Goal: Feedback & Contribution: Leave review/rating

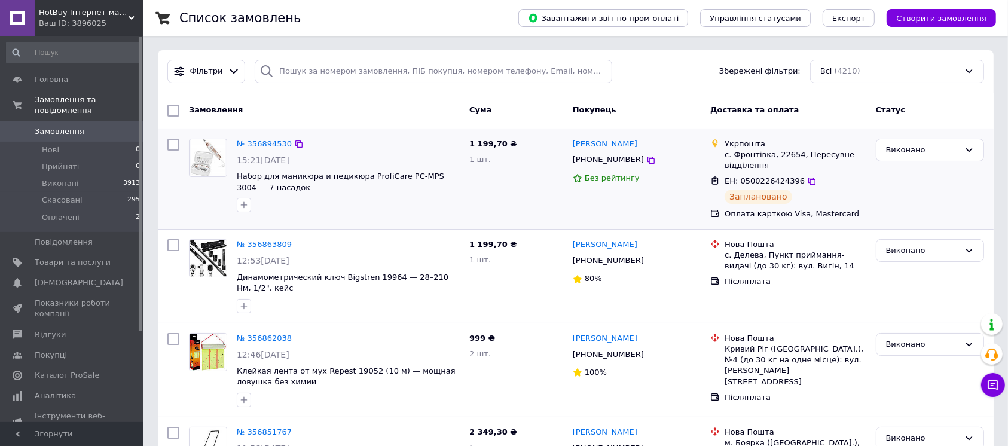
click at [767, 178] on span "ЕН: 0500226424396" at bounding box center [765, 180] width 80 height 9
copy span "0500226424396"
click at [772, 159] on div "с. Фронтівка, 22654, Пересувне відділення" at bounding box center [795, 160] width 141 height 22
click at [783, 154] on div "с. Фронтівка, 22654, Пересувне відділення" at bounding box center [795, 160] width 141 height 22
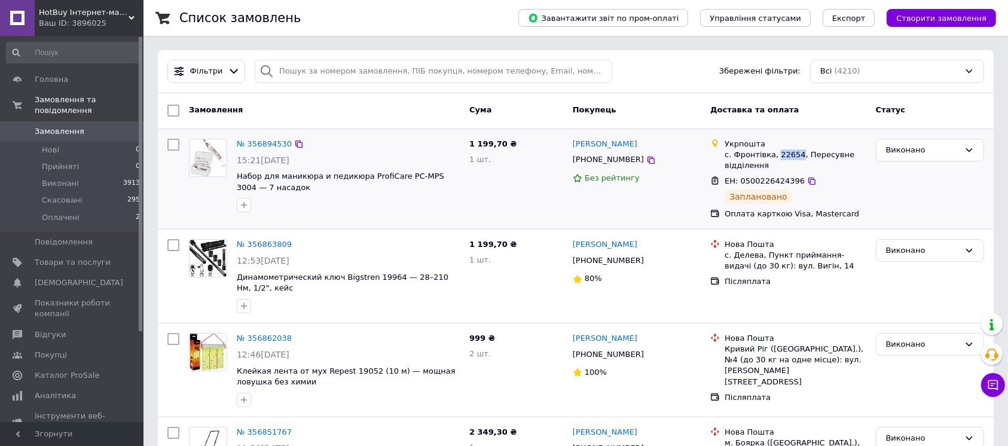
click at [783, 154] on div "с. Фронтівка, 22654, Пересувне відділення" at bounding box center [795, 160] width 141 height 22
click at [765, 153] on div "с. Фронтівка, 22654, Пересувне відділення" at bounding box center [795, 160] width 141 height 22
click at [756, 153] on div "с. Фронтівка, 22654, Пересувне відділення" at bounding box center [795, 160] width 141 height 22
click at [753, 155] on div "с. Фронтівка, 22654, Пересувне відділення" at bounding box center [795, 160] width 141 height 22
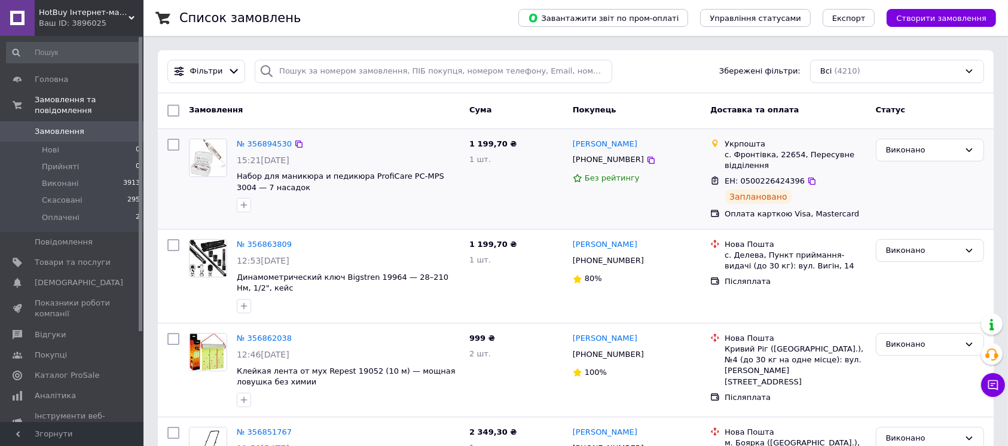
click at [710, 146] on icon at bounding box center [715, 144] width 10 height 10
click at [743, 152] on div "с. Фронтівка, 22654, Пересувне відділення" at bounding box center [795, 160] width 141 height 22
click at [767, 152] on div "с. Фронтівка, 22654, Пересувне відділення" at bounding box center [795, 160] width 141 height 22
click at [66, 257] on span "Товари та послуги" at bounding box center [73, 262] width 76 height 11
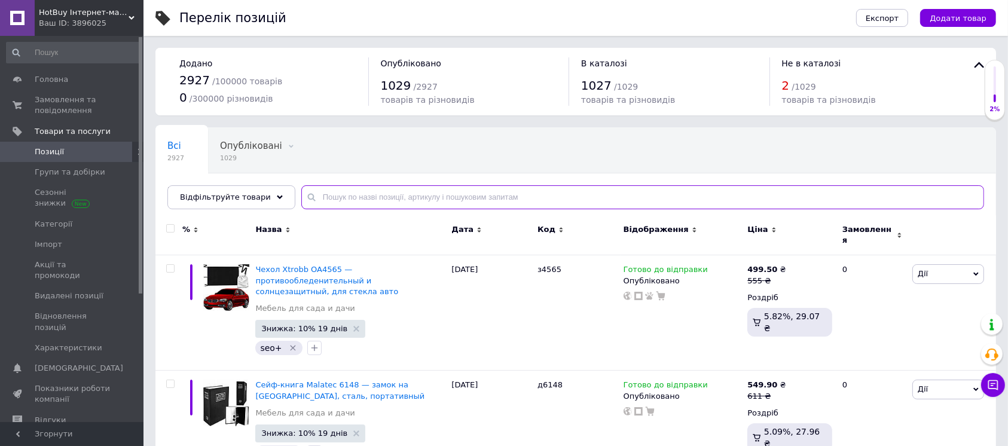
click at [311, 203] on input "text" at bounding box center [642, 197] width 683 height 24
paste input "1251"
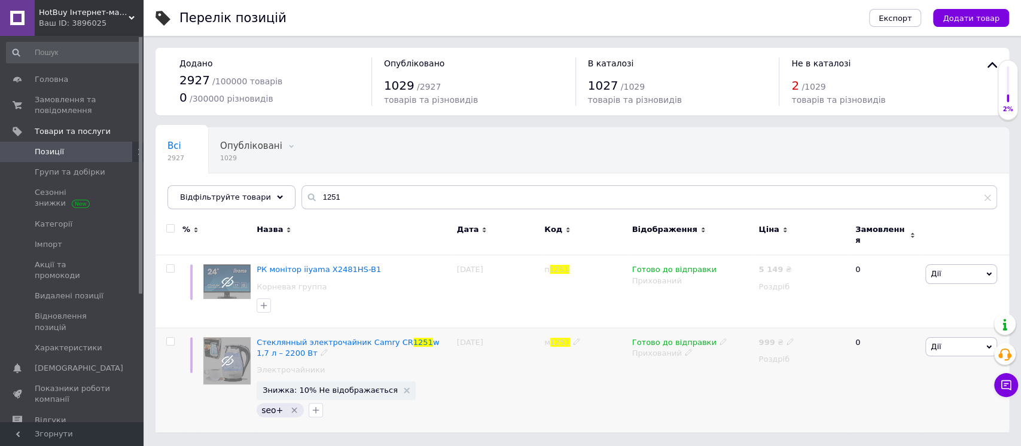
click at [648, 349] on div "Прихований" at bounding box center [692, 353] width 121 height 11
click at [649, 368] on li "Опубліковано" at bounding box center [689, 376] width 125 height 17
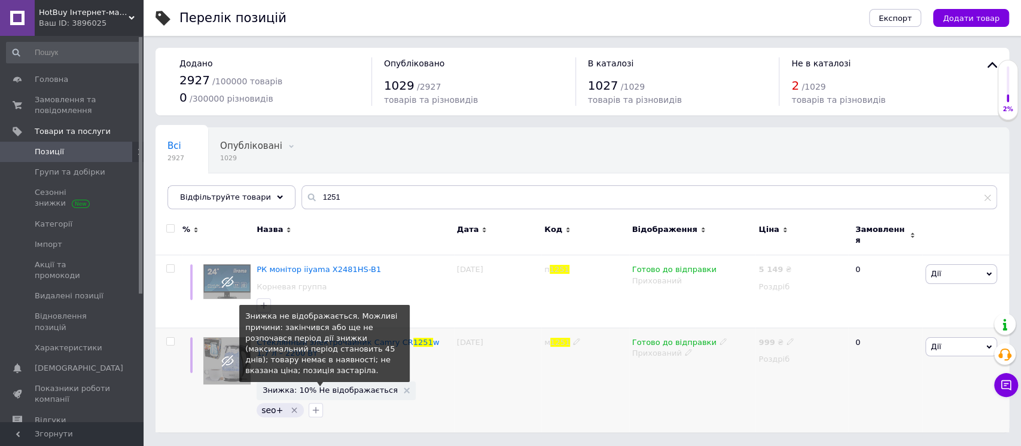
click at [301, 386] on span "Знижка: 10% Не відображається" at bounding box center [330, 390] width 135 height 8
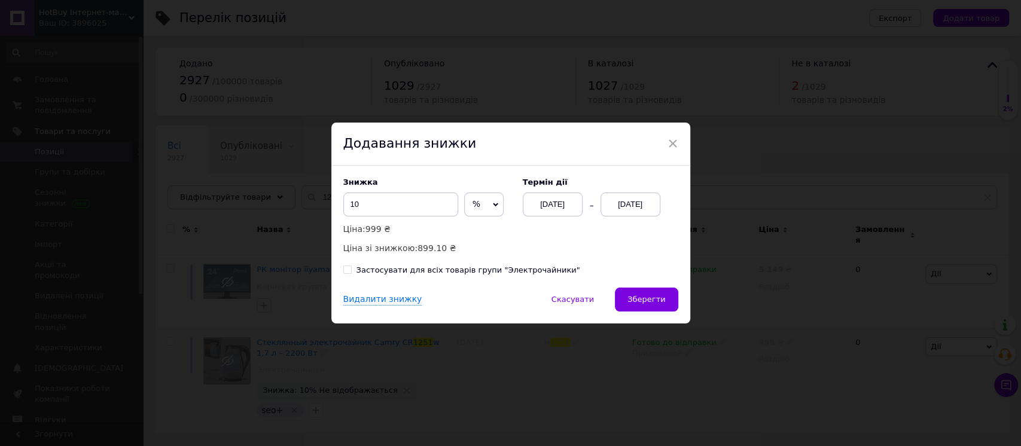
click at [651, 205] on div "12.08.2025" at bounding box center [630, 205] width 60 height 24
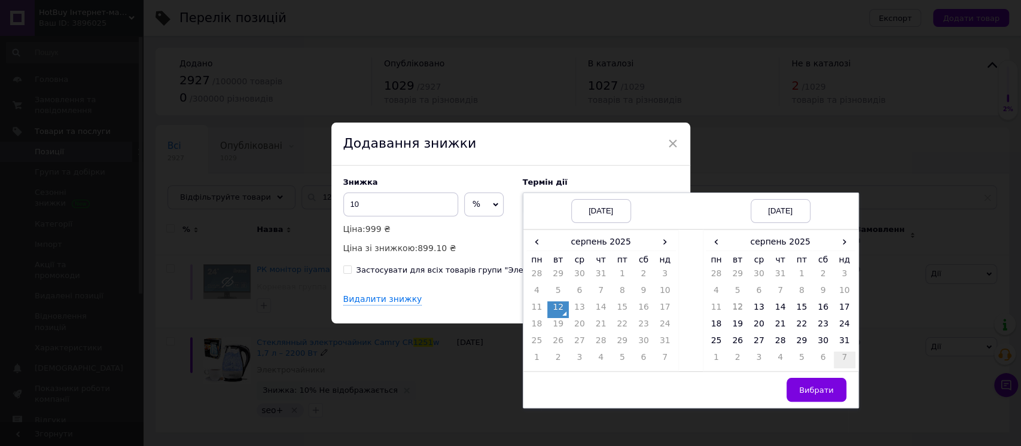
drag, startPoint x: 842, startPoint y: 341, endPoint x: 832, endPoint y: 352, distance: 14.4
click at [841, 341] on td "31" at bounding box center [845, 343] width 22 height 17
click at [816, 386] on span "Вибрати" at bounding box center [816, 390] width 35 height 9
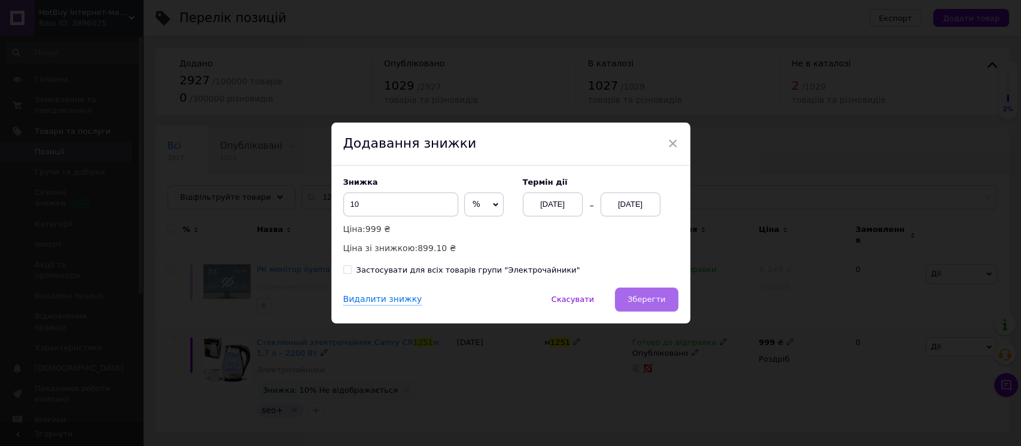
click at [667, 301] on button "Зберегти" at bounding box center [646, 300] width 63 height 24
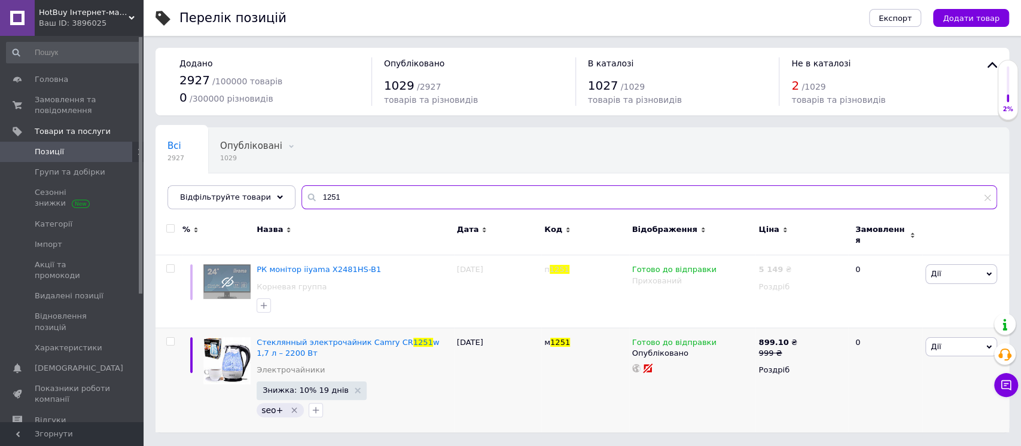
click at [364, 199] on input "1251" at bounding box center [648, 197] width 695 height 24
paste input "9"
type input "1259"
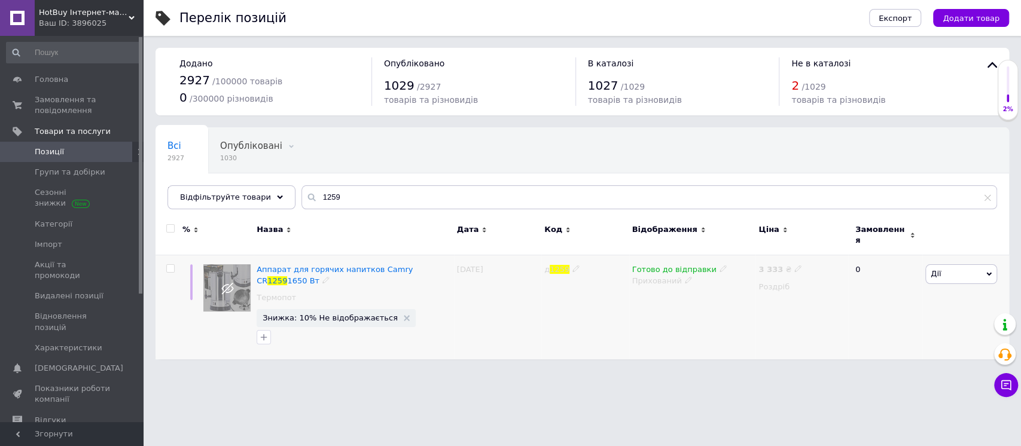
click at [645, 276] on div "Прихований" at bounding box center [692, 281] width 121 height 11
click at [643, 296] on li "Опубліковано" at bounding box center [689, 303] width 125 height 17
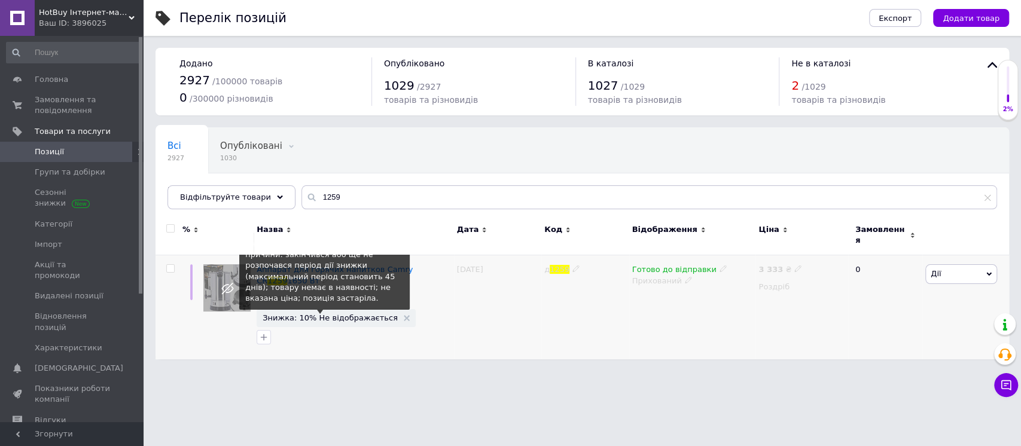
click at [340, 314] on span "Знижка: 10% Не відображається" at bounding box center [330, 318] width 135 height 8
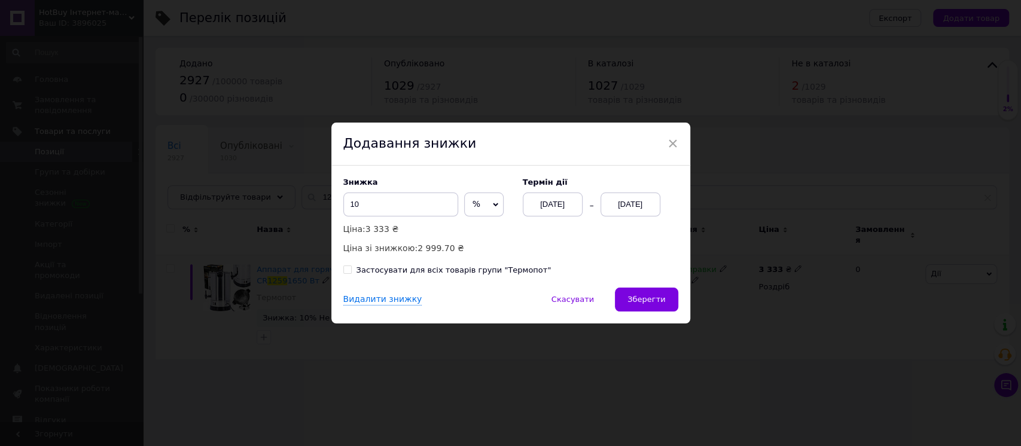
click at [628, 203] on div "12.08.2025" at bounding box center [630, 205] width 60 height 24
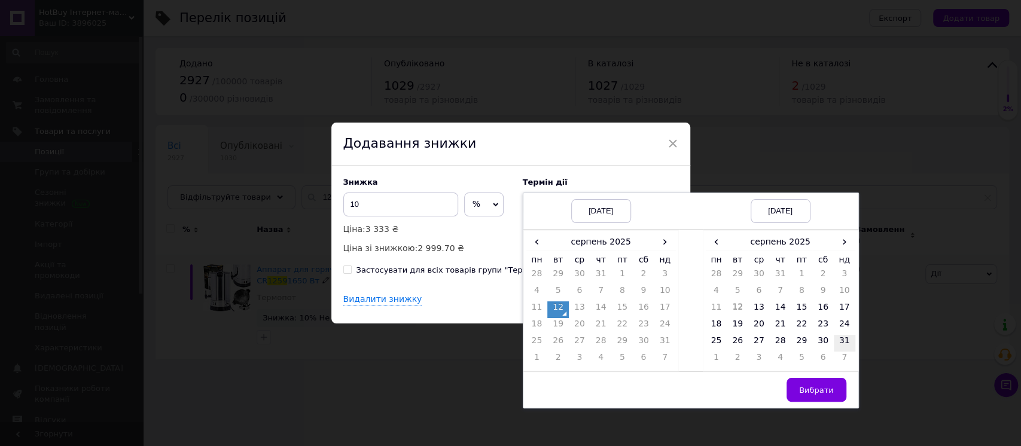
click at [841, 344] on td "31" at bounding box center [845, 343] width 22 height 17
click at [827, 383] on button "Вибрати" at bounding box center [816, 390] width 60 height 24
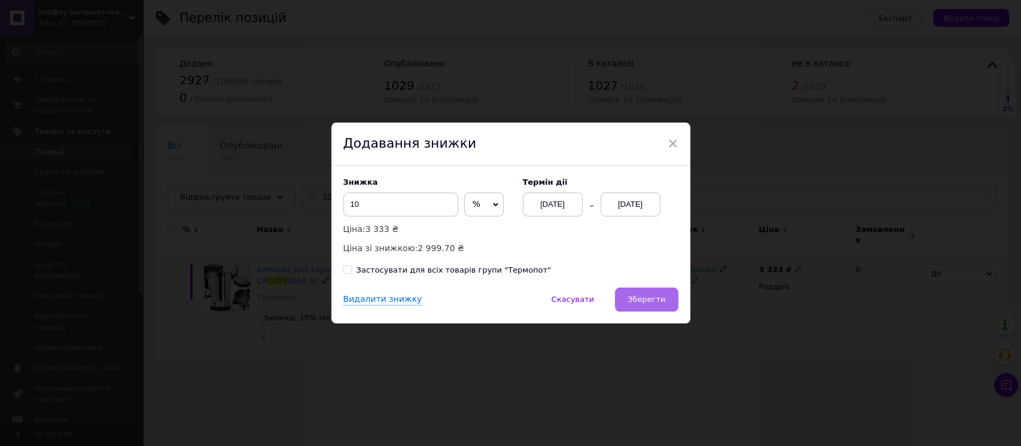
click at [658, 304] on span "Зберегти" at bounding box center [646, 299] width 38 height 9
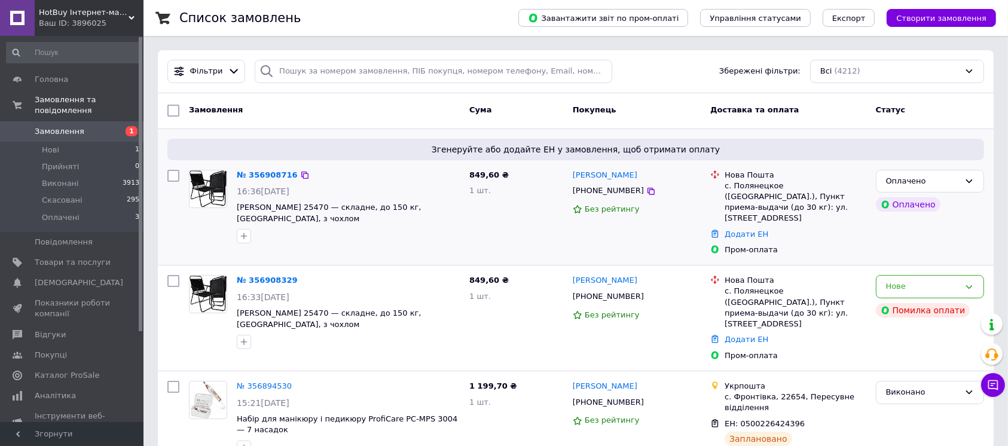
click at [306, 199] on div "№ 356908716 16:36, 12.08.2025 Крісло Trizand 25470 — складне, до 150 кг, Oxford…" at bounding box center [348, 207] width 233 height 84
copy span "25470"
click at [268, 173] on link "№ 356908716" at bounding box center [267, 174] width 61 height 9
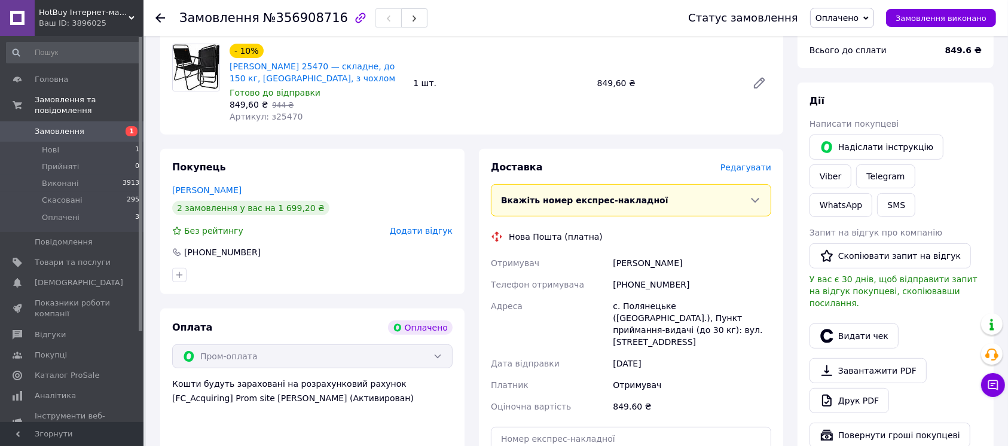
scroll to position [478, 0]
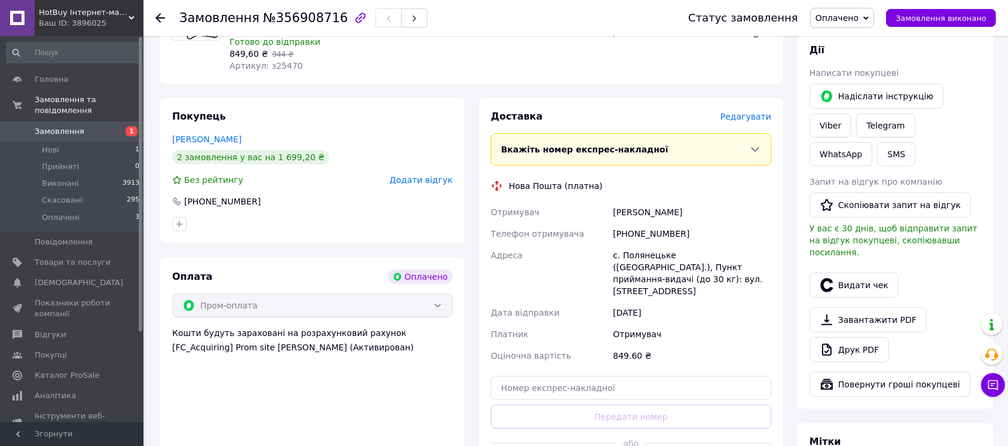
click at [627, 202] on div "Каткова Юлія" at bounding box center [692, 213] width 163 height 22
copy div "Каткова Юлія"
click at [639, 223] on div "[PHONE_NUMBER]" at bounding box center [692, 234] width 163 height 22
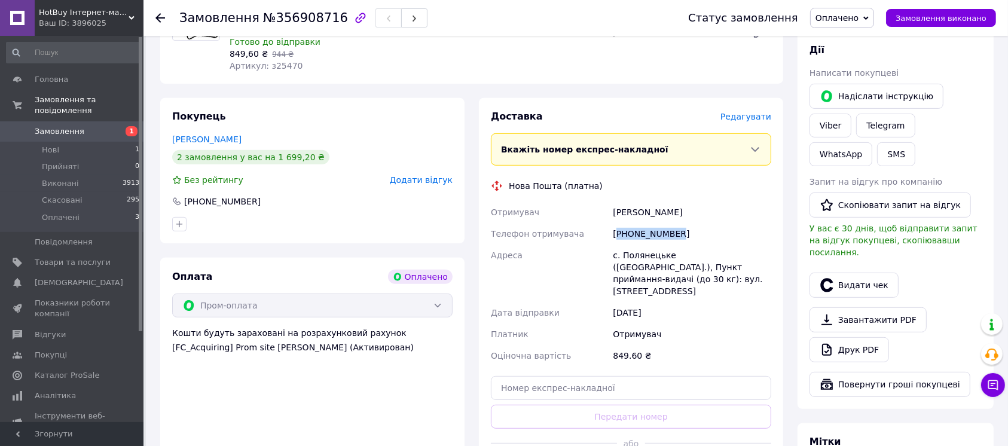
click at [639, 223] on div "[PHONE_NUMBER]" at bounding box center [692, 234] width 163 height 22
copy div "[PHONE_NUMBER]"
click at [637, 245] on div "с. Полянецьке (Черкаська обл.), Пункт приймання-видачі (до 30 кг): вул. Централ…" at bounding box center [692, 273] width 163 height 57
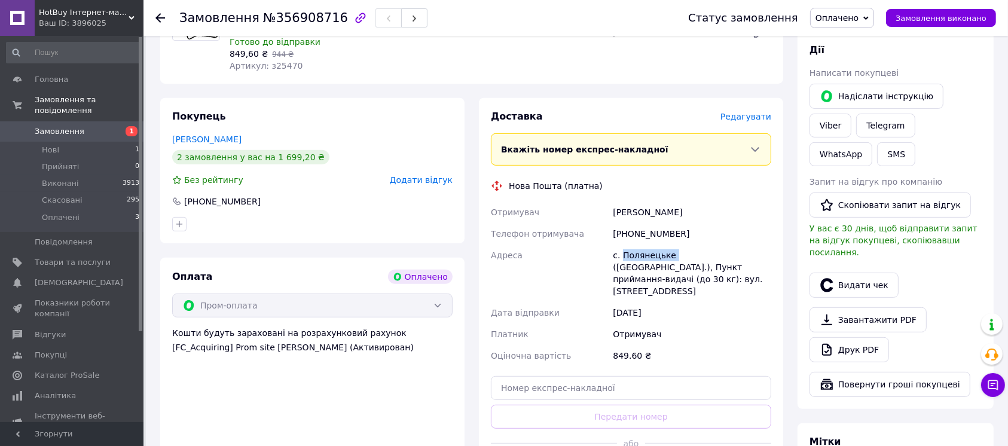
copy div "Полянецьке"
click at [83, 126] on span "Замовлення" at bounding box center [73, 131] width 76 height 11
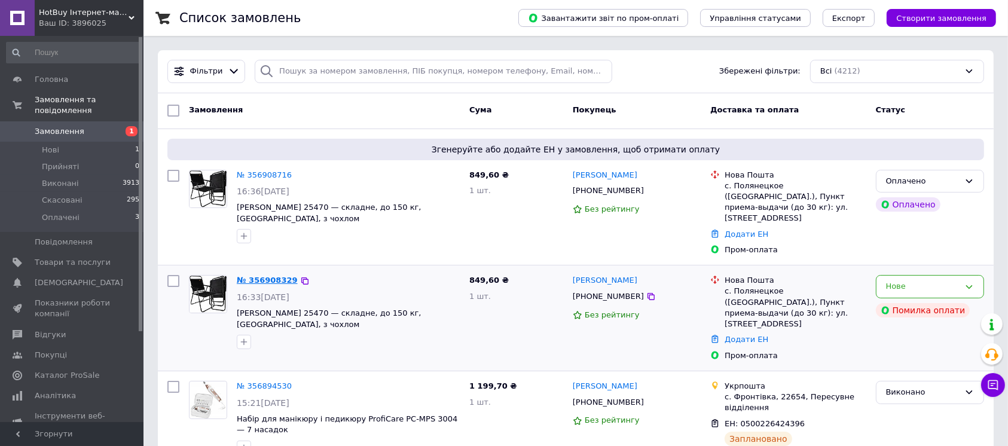
click at [270, 276] on link "№ 356908329" at bounding box center [267, 280] width 61 height 9
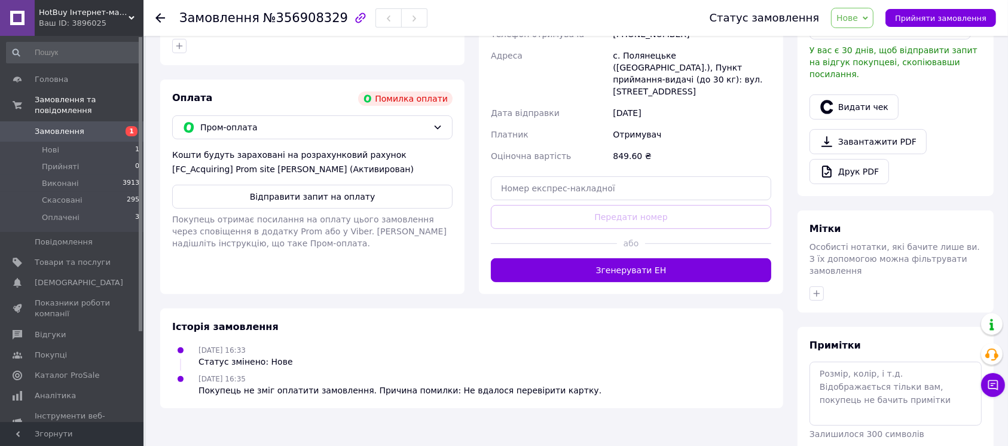
scroll to position [26, 0]
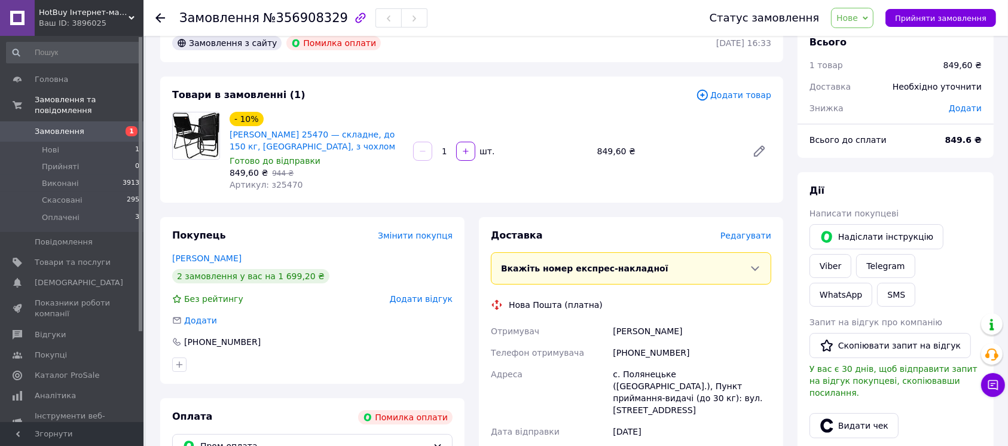
click at [874, 19] on span "Нове" at bounding box center [852, 18] width 42 height 20
click at [875, 57] on li "Виконано" at bounding box center [859, 60] width 55 height 18
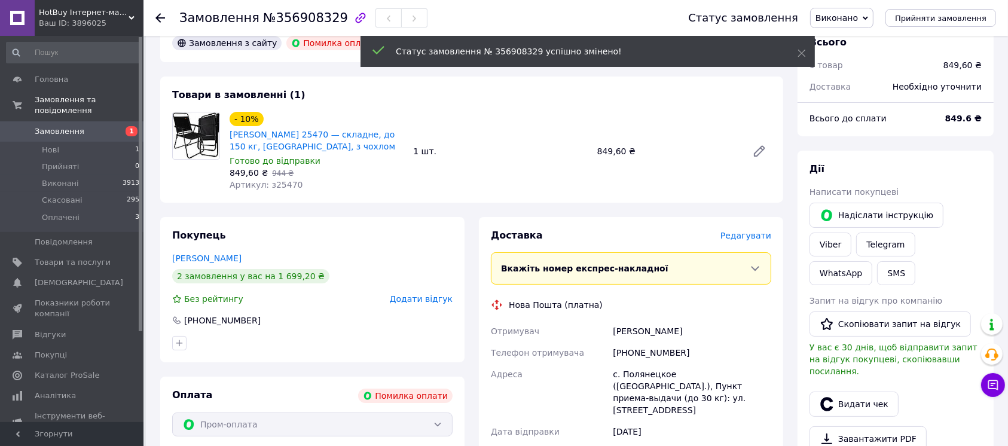
click at [98, 126] on span "Замовлення" at bounding box center [73, 131] width 76 height 11
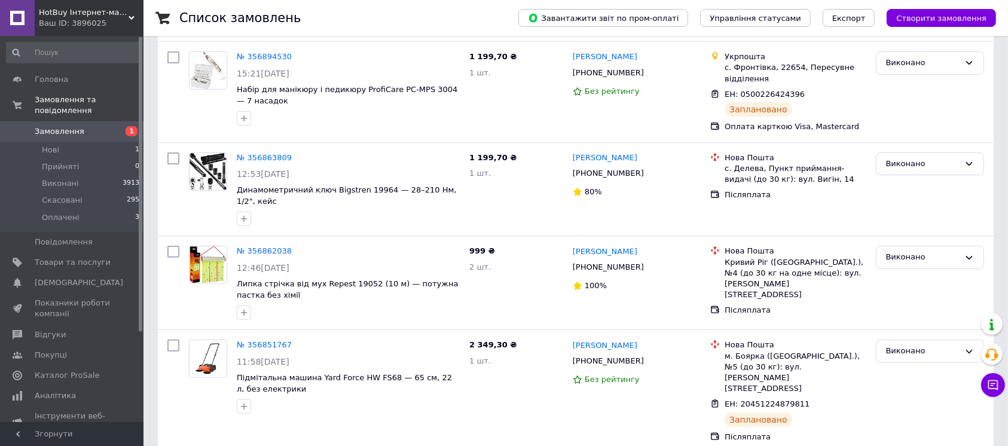
scroll to position [319, 0]
click at [608, 245] on link "[PERSON_NAME]" at bounding box center [605, 250] width 65 height 11
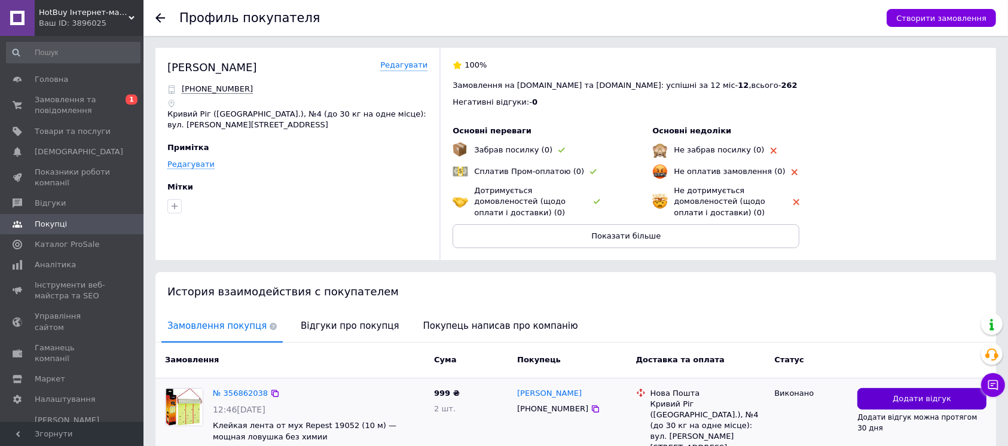
click at [885, 395] on button "Додати відгук" at bounding box center [922, 399] width 129 height 22
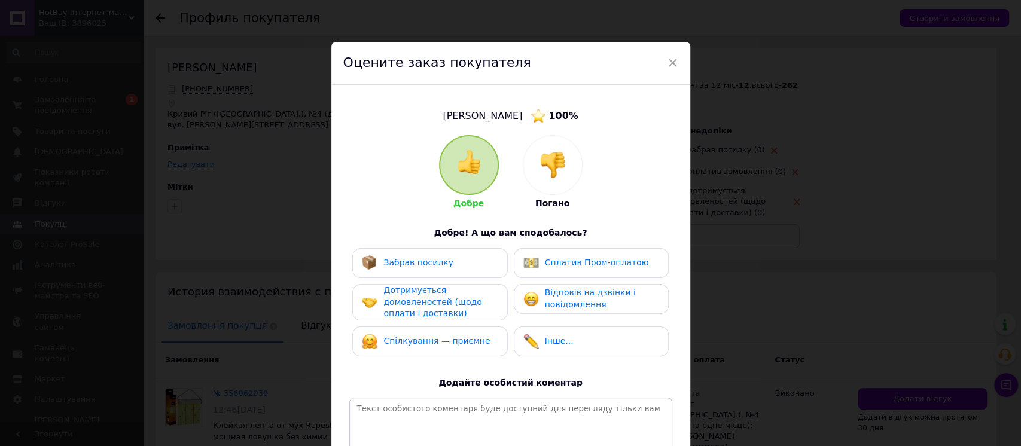
drag, startPoint x: 541, startPoint y: 166, endPoint x: 491, endPoint y: 246, distance: 94.8
click at [541, 166] on img at bounding box center [552, 165] width 26 height 26
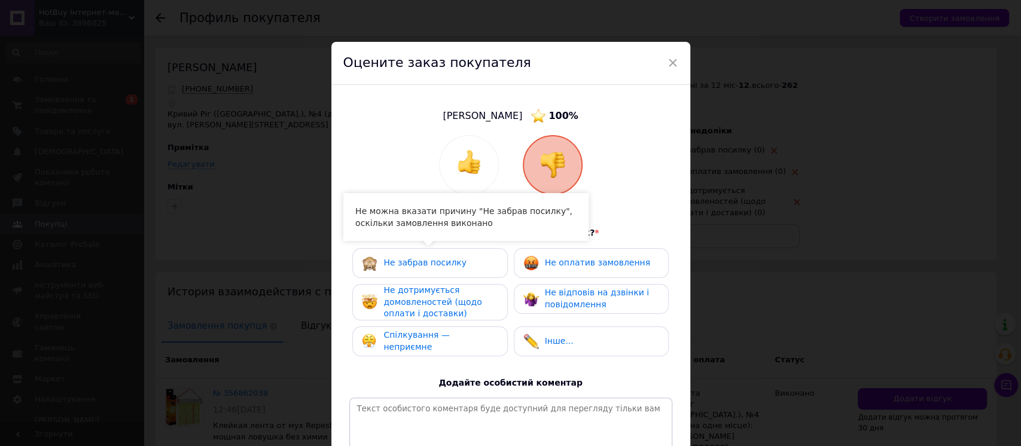
click at [483, 259] on div "Не забрав посилку" at bounding box center [430, 263] width 136 height 16
click at [506, 289] on div "Не забрав посилку Не оплатив замовлення Не дотримується домовленостей (щодо опл…" at bounding box center [510, 305] width 323 height 114
click at [556, 263] on span "Не оплатив замовлення" at bounding box center [597, 263] width 105 height 10
click at [564, 294] on span "Не відповів на дзвінки і повідомлення" at bounding box center [597, 299] width 104 height 22
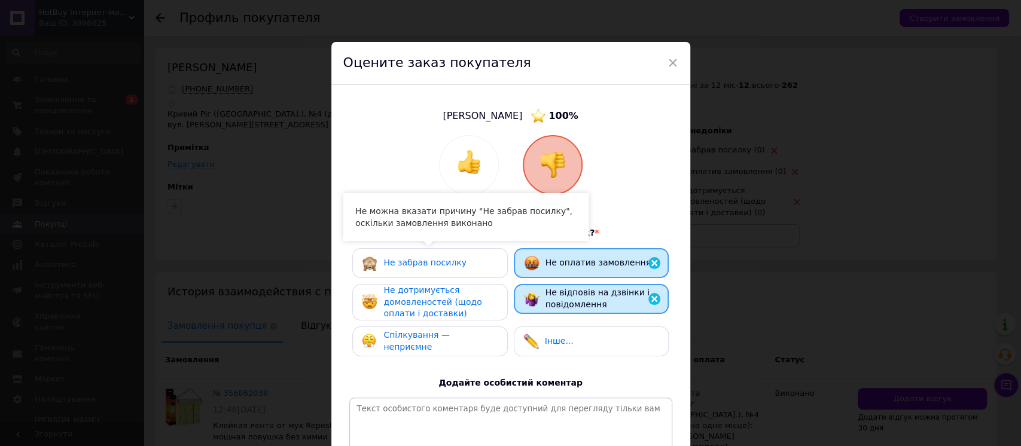
click at [478, 303] on div "Не дотримується домовленостей (щодо оплати і доставки)" at bounding box center [440, 302] width 114 height 35
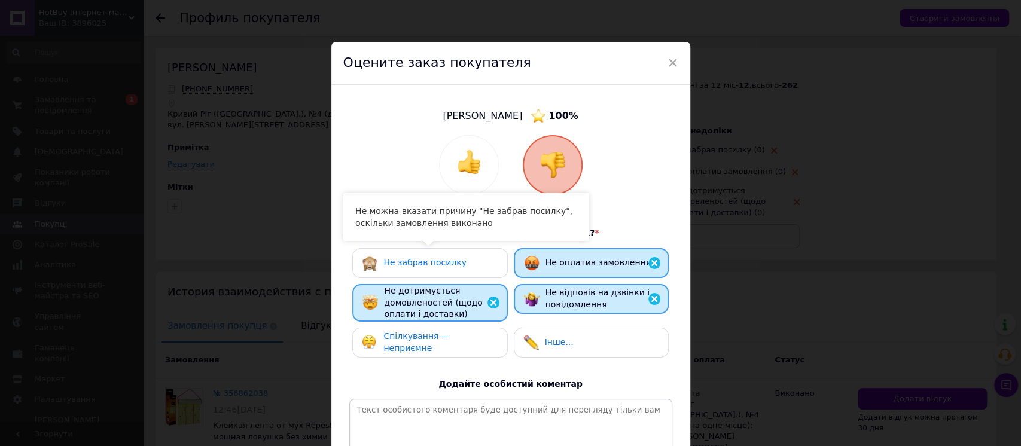
click at [474, 347] on div "Спілкування — неприємне" at bounding box center [440, 342] width 114 height 23
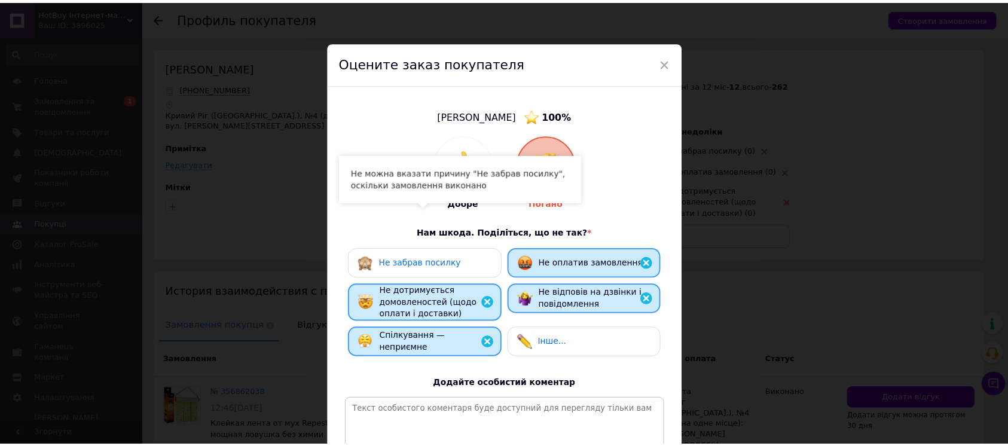
scroll to position [152, 0]
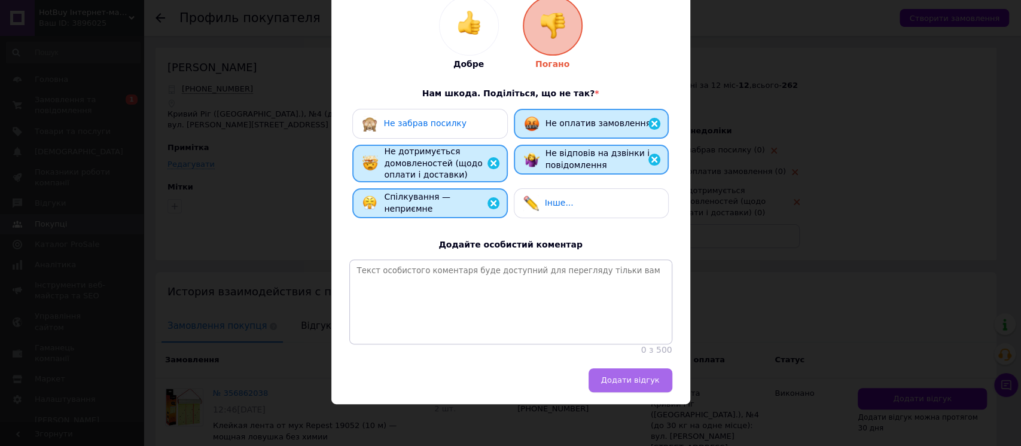
click at [618, 379] on span "Додати відгук" at bounding box center [630, 380] width 59 height 9
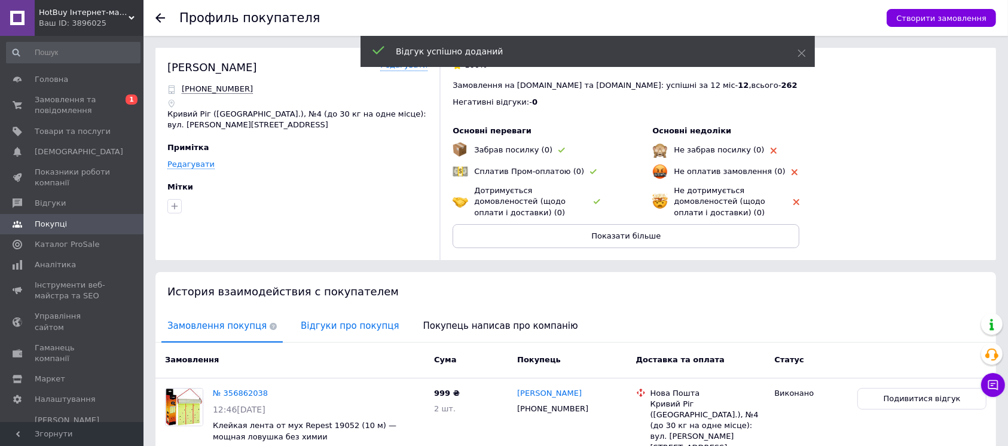
click at [318, 325] on span "Відгуки про покупця" at bounding box center [350, 326] width 110 height 30
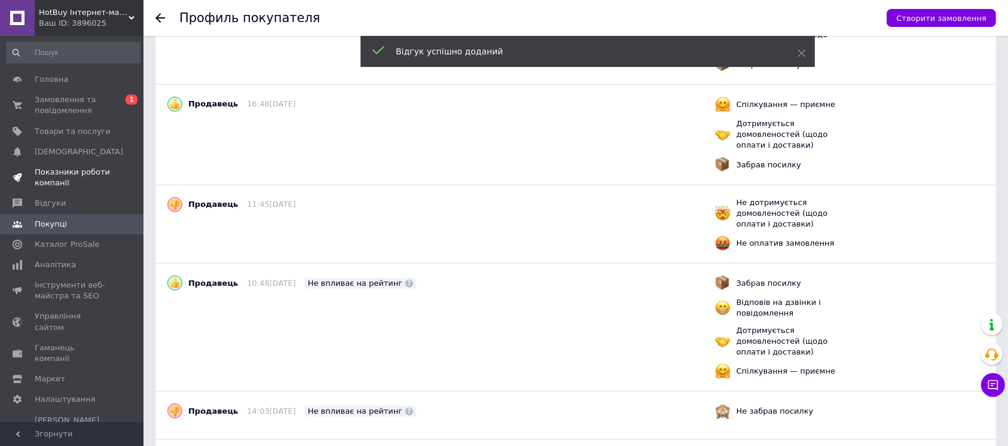
scroll to position [1036, 0]
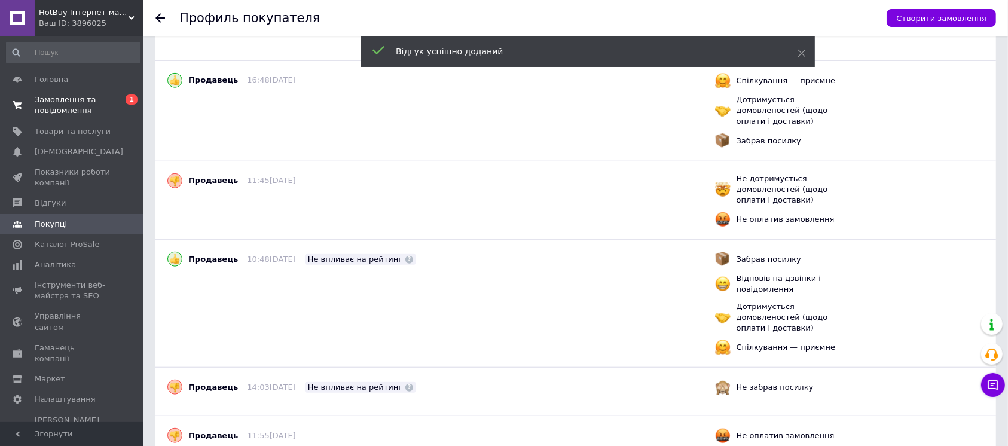
click at [86, 99] on span "Замовлення та повідомлення" at bounding box center [73, 105] width 76 height 22
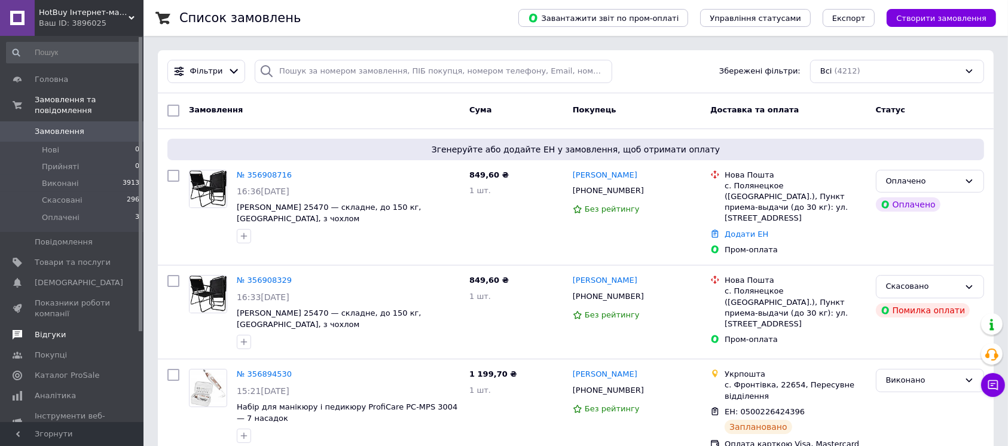
click at [81, 329] on span "Відгуки" at bounding box center [73, 334] width 76 height 11
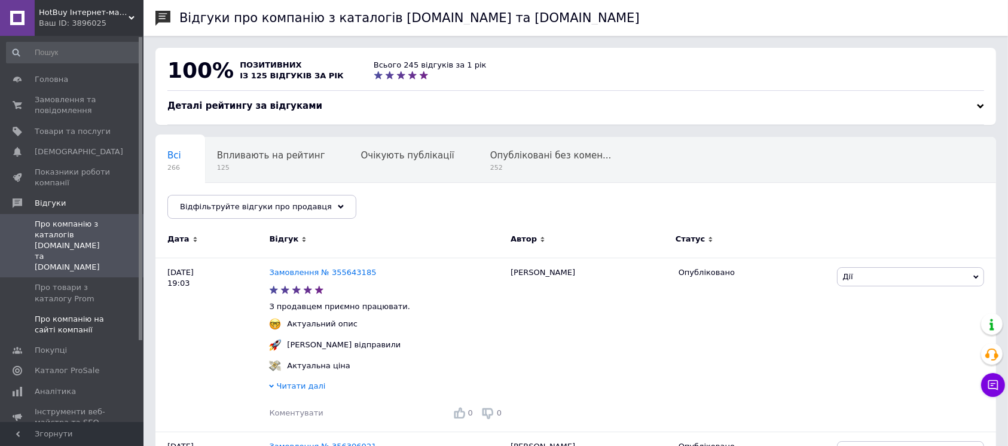
click at [107, 314] on span "Про компанію на сайті компанії" at bounding box center [73, 325] width 76 height 22
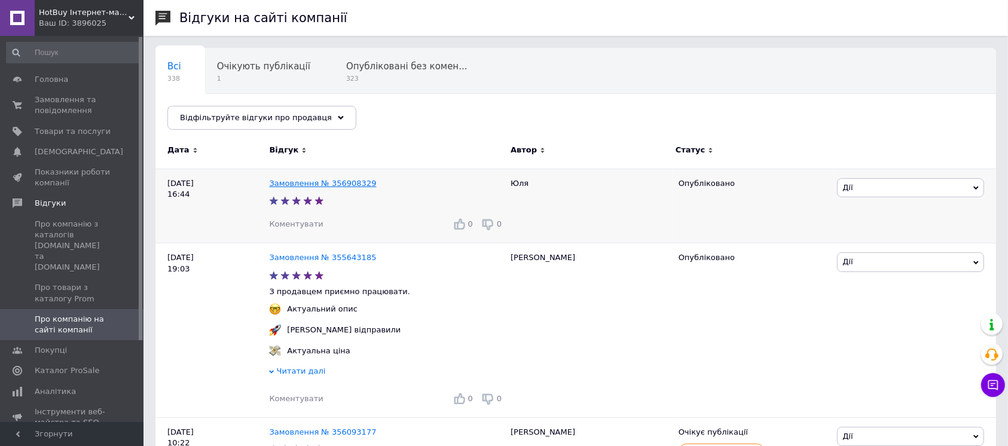
click at [298, 183] on link "Замовлення № 356908329" at bounding box center [322, 183] width 107 height 9
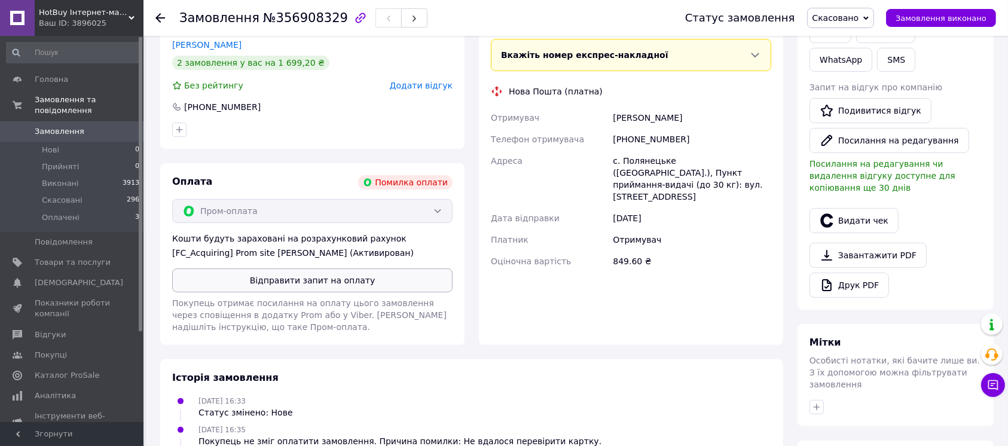
scroll to position [353, 0]
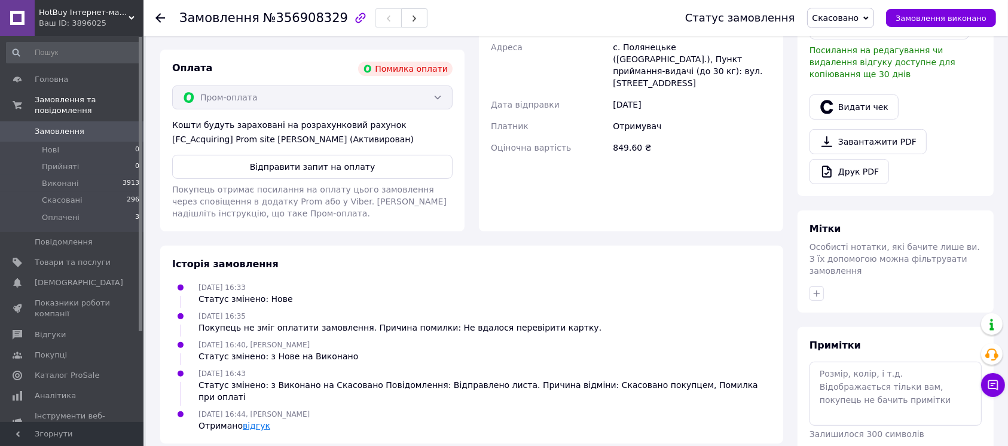
click at [261, 421] on link "відгук" at bounding box center [257, 426] width 28 height 10
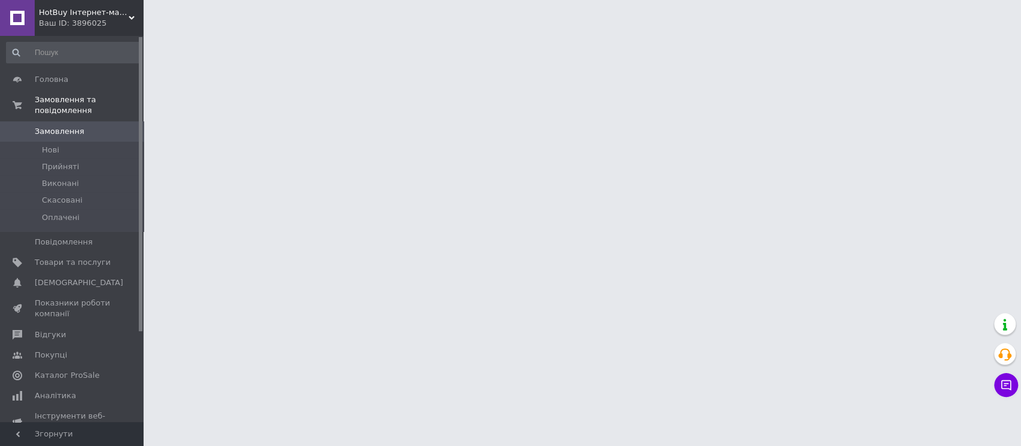
click at [108, 26] on div "Ваш ID: 3896025" at bounding box center [91, 23] width 105 height 11
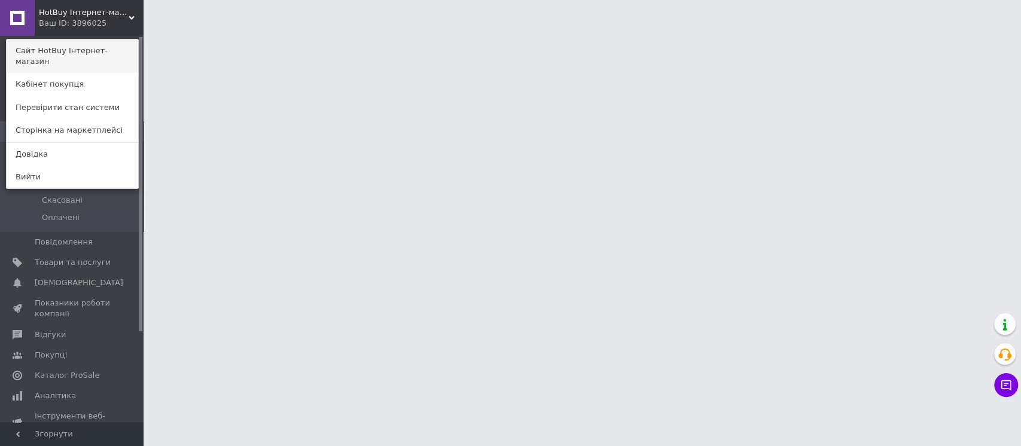
click at [108, 49] on link "Сайт HotBuy Інтернет-магазин" at bounding box center [73, 55] width 132 height 33
